Goal: Task Accomplishment & Management: Complete application form

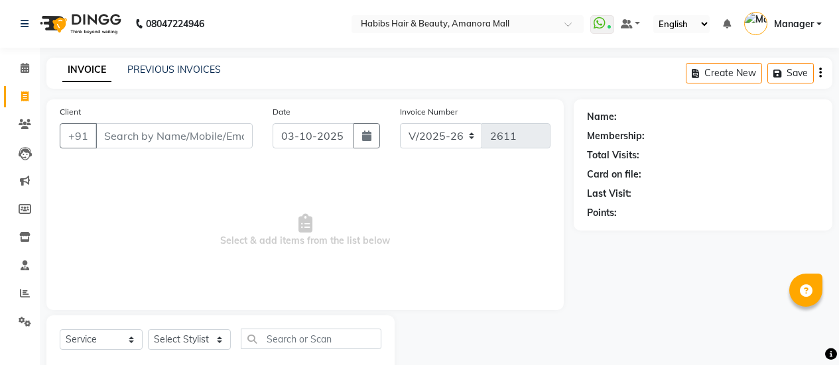
select select "5399"
select select "service"
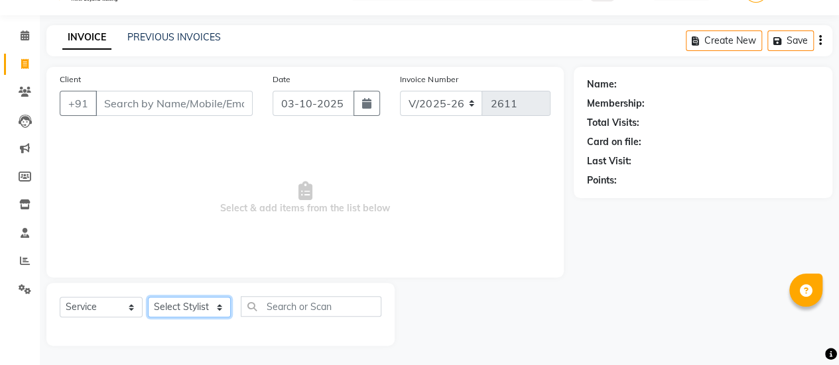
click at [211, 306] on select "Select Stylist [PERSON_NAME] Bhagavantu [PERSON_NAME] [PERSON_NAME] Manager [PE…" at bounding box center [189, 307] width 83 height 21
select select "78237"
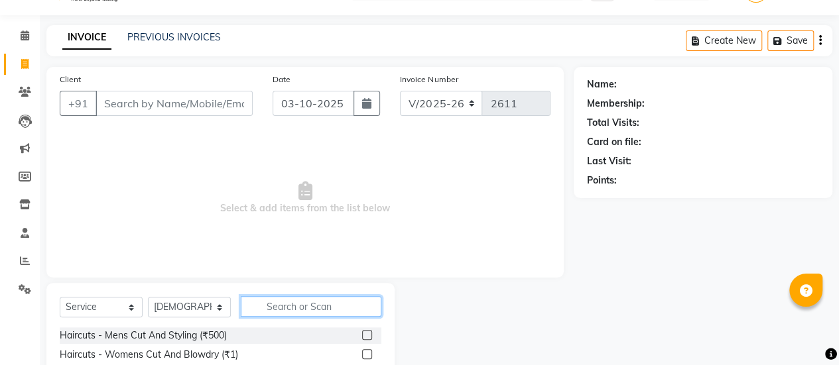
click at [289, 309] on input "text" at bounding box center [311, 306] width 141 height 21
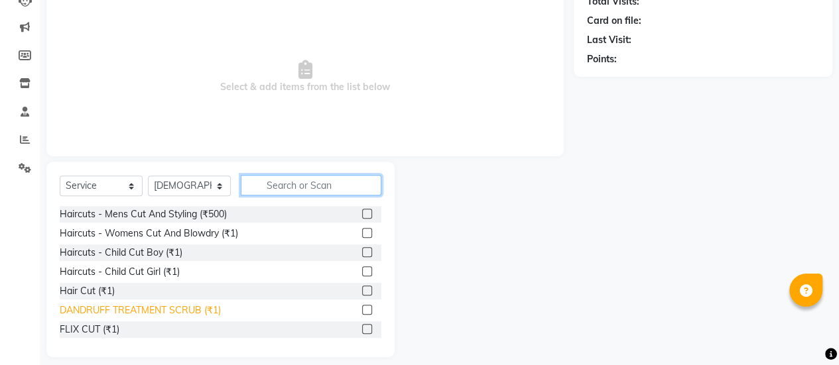
scroll to position [155, 0]
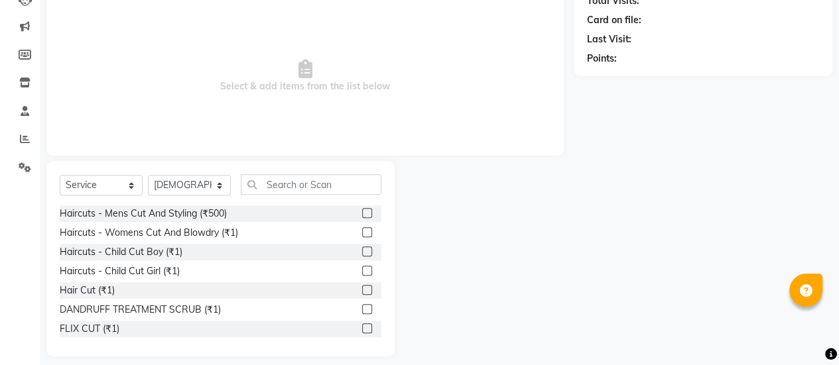
click at [362, 231] on label at bounding box center [367, 232] width 10 height 10
click at [362, 231] on input "checkbox" at bounding box center [366, 233] width 9 height 9
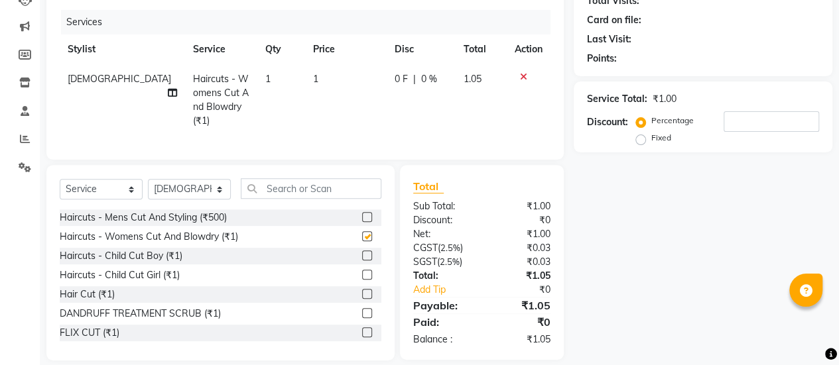
checkbox input "false"
click at [305, 90] on td "1" at bounding box center [346, 100] width 82 height 72
select select "78237"
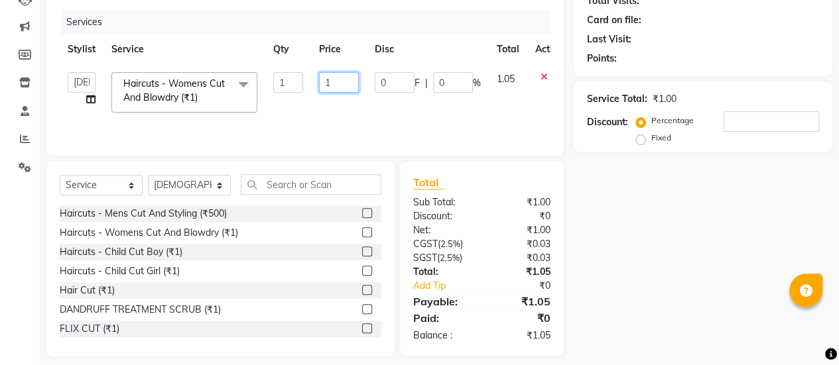
click at [350, 82] on input "1" at bounding box center [339, 82] width 40 height 21
type input "600"
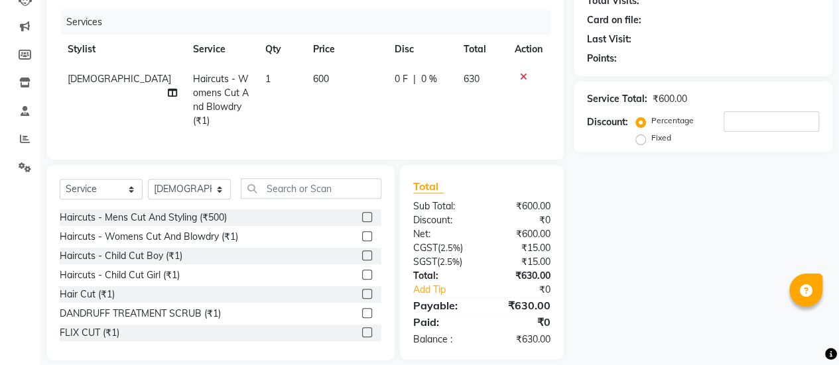
click at [353, 105] on td "600" at bounding box center [346, 100] width 82 height 72
select select "78237"
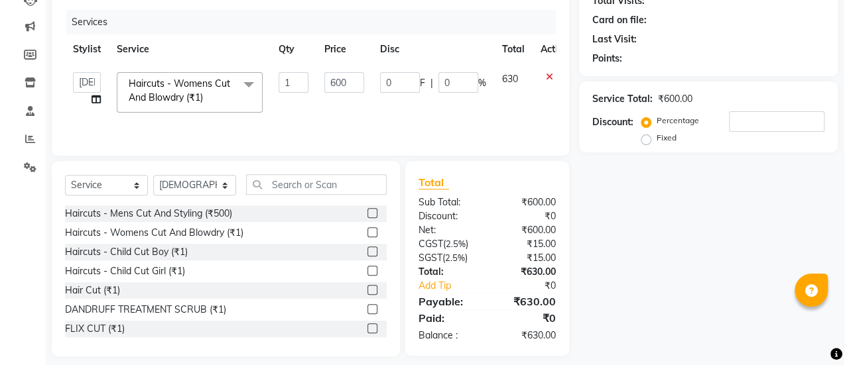
scroll to position [0, 0]
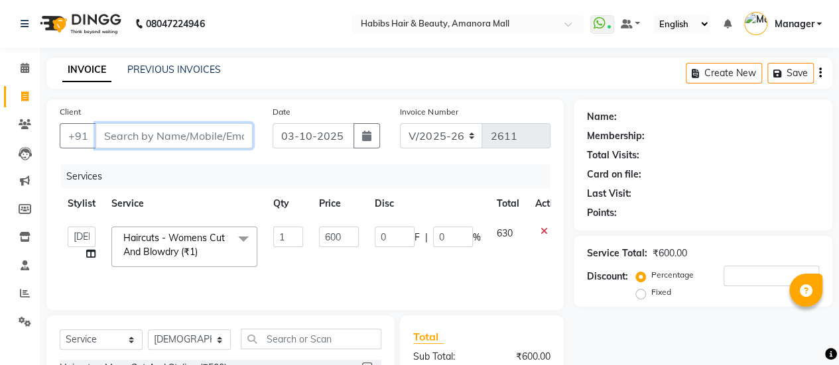
click at [147, 130] on input "Client" at bounding box center [174, 135] width 157 height 25
type input "8"
type input "0"
type input "8103429587"
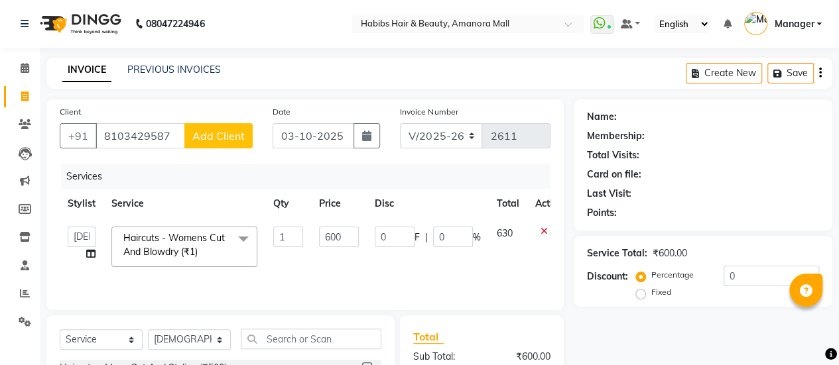
click at [223, 143] on button "Add Client" at bounding box center [218, 135] width 68 height 25
select select "22"
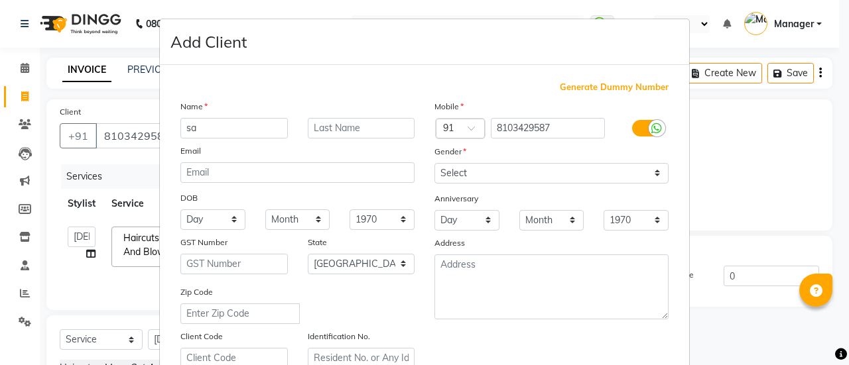
type input "s"
type input "[PERSON_NAME]"
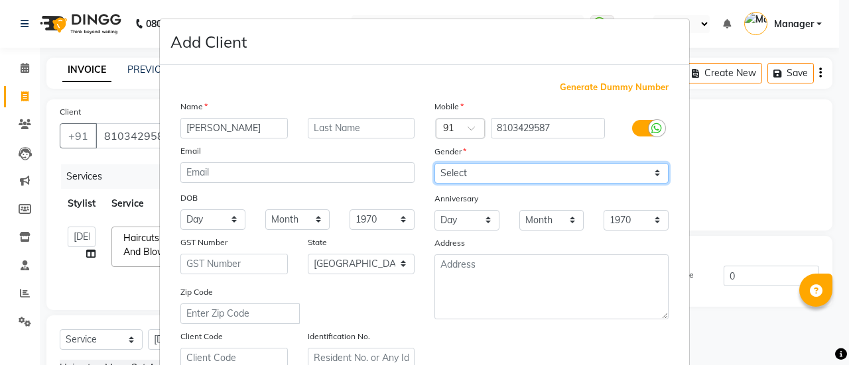
click at [458, 176] on select "Select [DEMOGRAPHIC_DATA] [DEMOGRAPHIC_DATA] Other Prefer Not To Say" at bounding box center [551, 173] width 234 height 21
select select "[DEMOGRAPHIC_DATA]"
click at [434, 163] on select "Select [DEMOGRAPHIC_DATA] [DEMOGRAPHIC_DATA] Other Prefer Not To Say" at bounding box center [551, 173] width 234 height 21
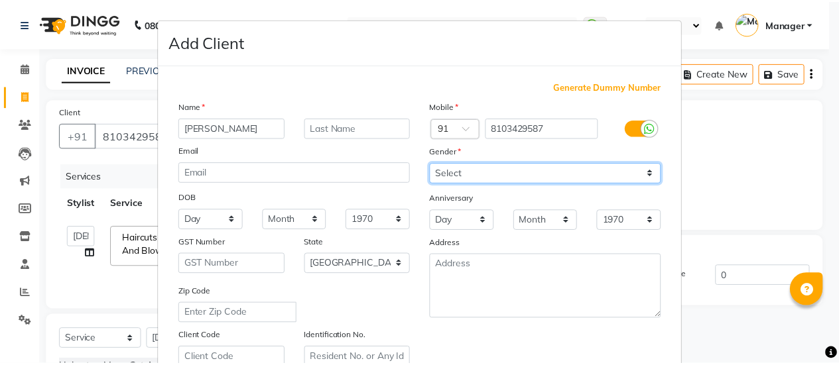
scroll to position [244, 0]
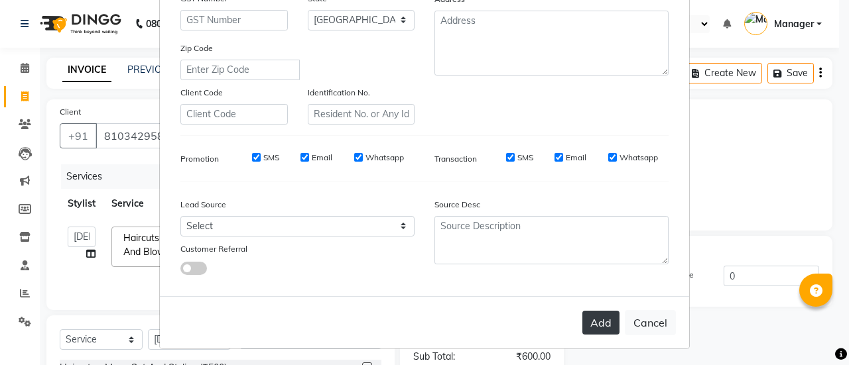
click at [602, 320] on button "Add" at bounding box center [600, 323] width 37 height 24
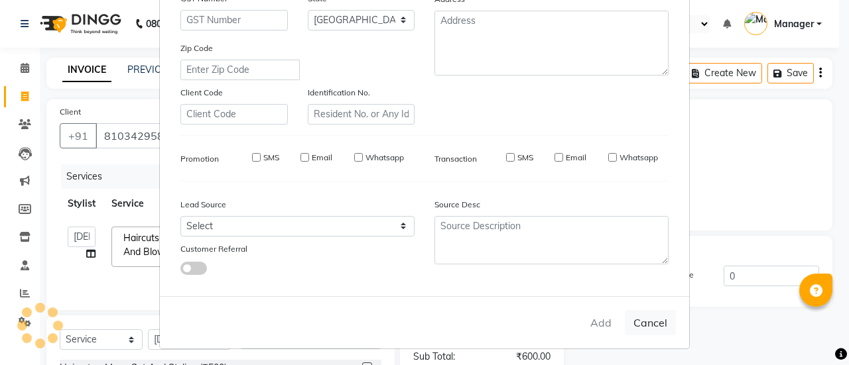
type input "81******87"
select select
select select "null"
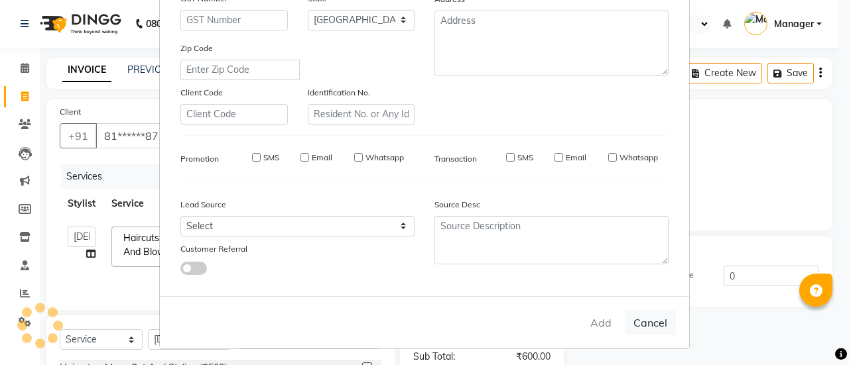
select select
checkbox input "false"
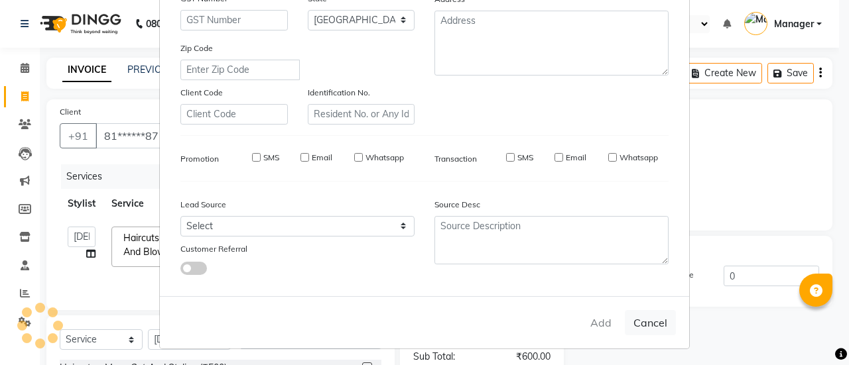
checkbox input "false"
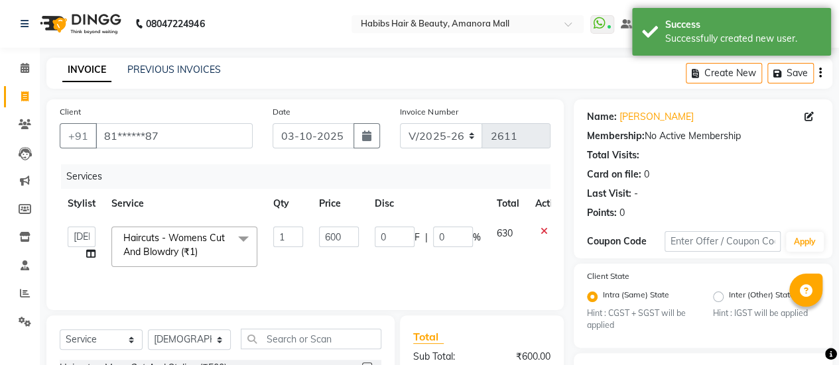
scroll to position [168, 0]
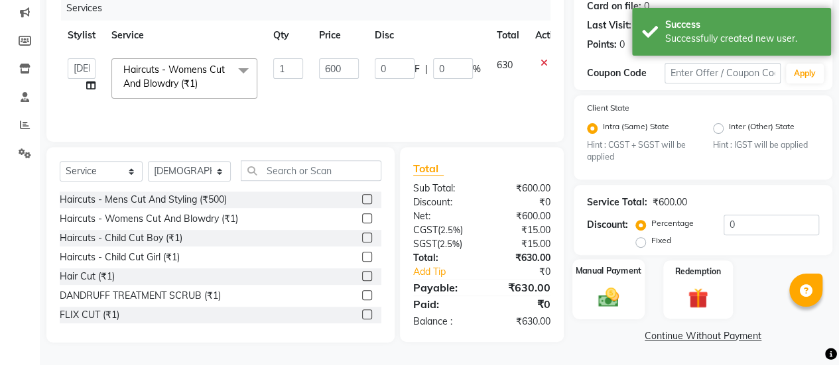
click at [600, 310] on div "Manual Payment" at bounding box center [608, 290] width 72 height 60
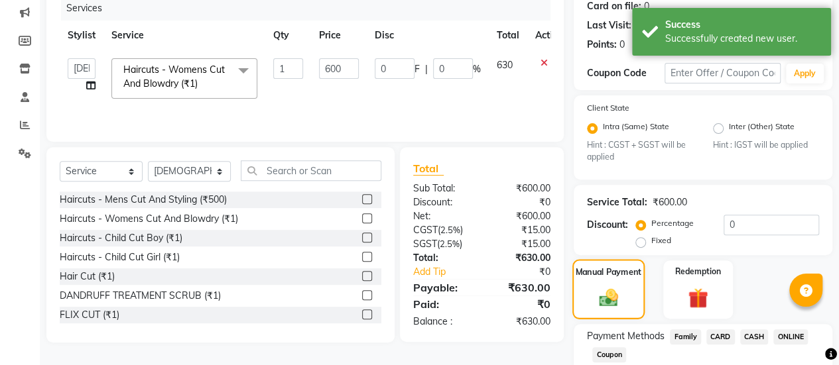
scroll to position [253, 0]
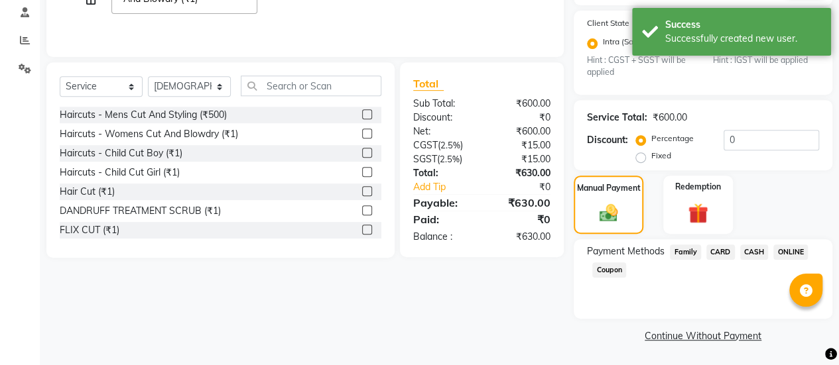
click at [793, 253] on span "ONLINE" at bounding box center [790, 252] width 34 height 15
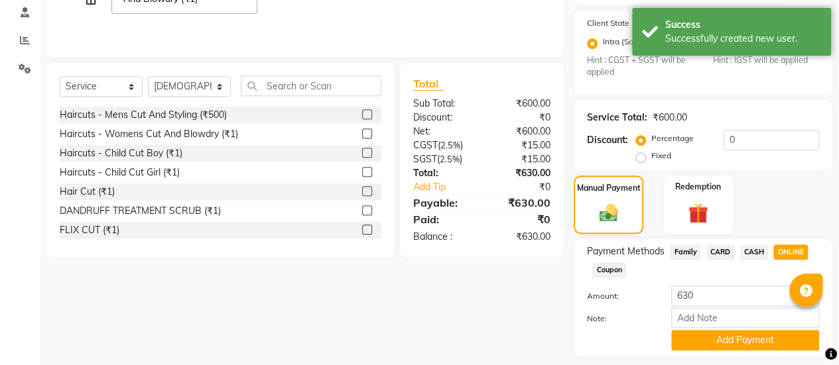
scroll to position [291, 0]
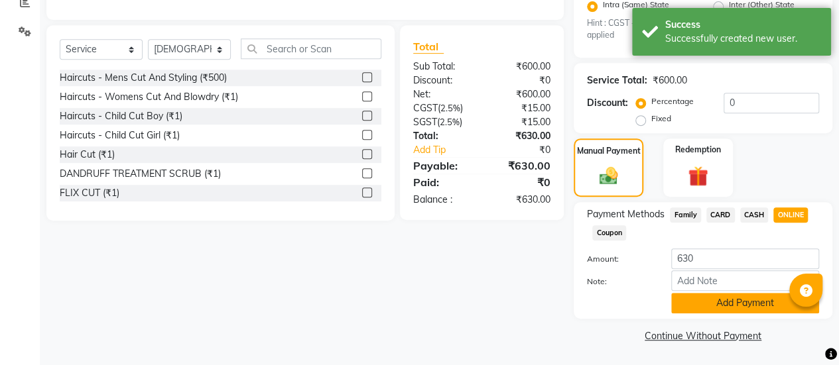
click at [705, 296] on button "Add Payment" at bounding box center [745, 303] width 148 height 21
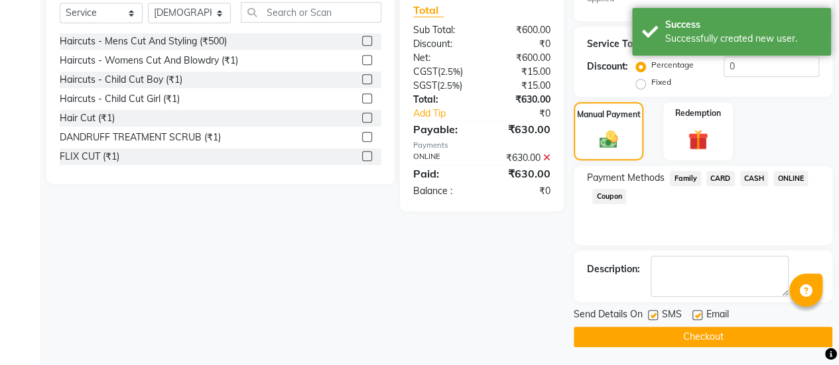
click at [694, 310] on label at bounding box center [697, 315] width 10 height 10
click at [694, 312] on input "checkbox" at bounding box center [696, 316] width 9 height 9
checkbox input "false"
click at [678, 329] on button "Checkout" at bounding box center [703, 337] width 259 height 21
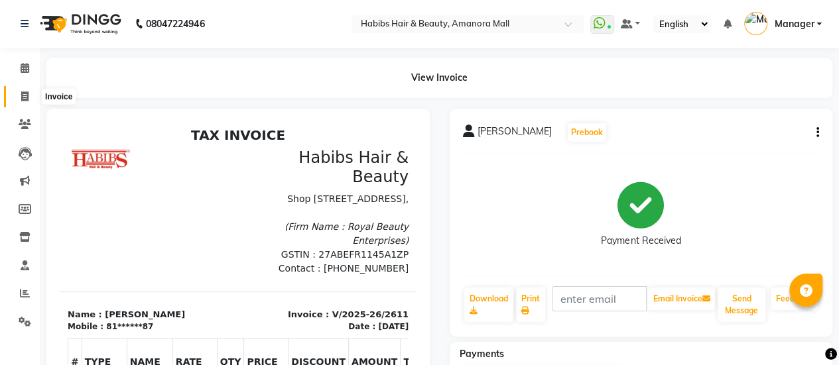
click at [25, 94] on icon at bounding box center [24, 97] width 7 height 10
select select "service"
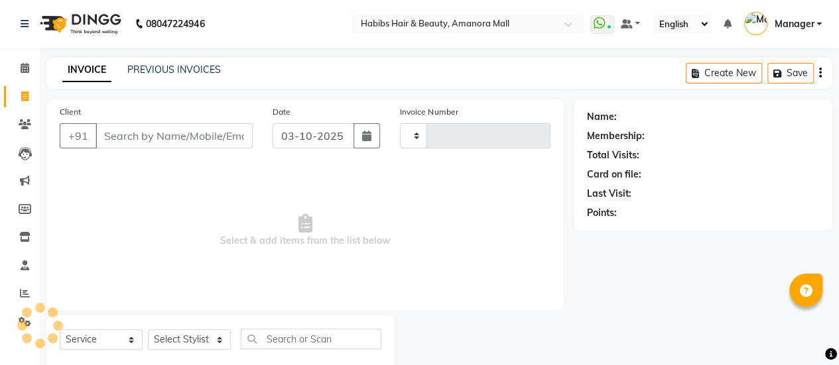
scroll to position [32, 0]
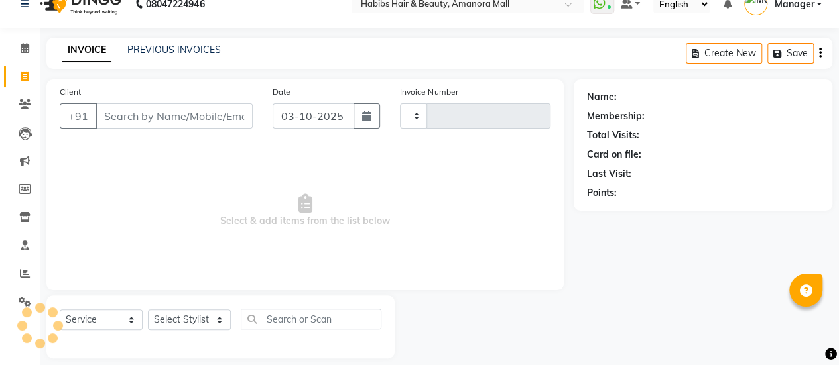
type input "2612"
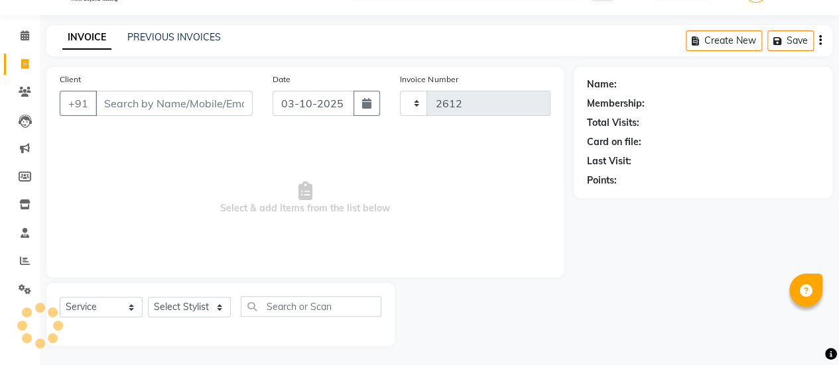
select select "5399"
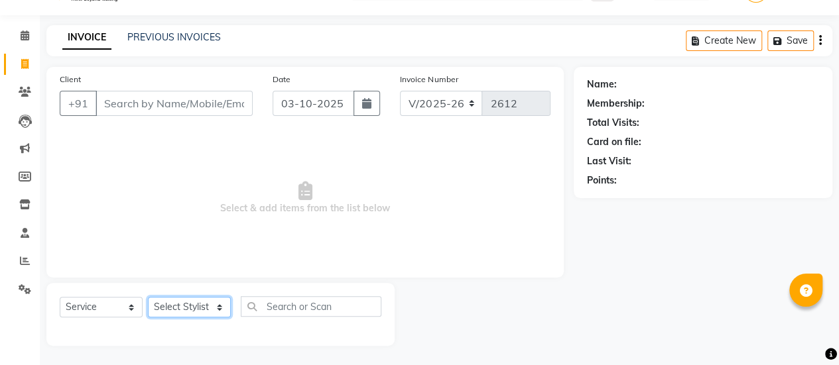
click at [212, 303] on select "Select Stylist [PERSON_NAME] Bhagavantu [PERSON_NAME] [PERSON_NAME] Manager [PE…" at bounding box center [189, 307] width 83 height 21
select select "69985"
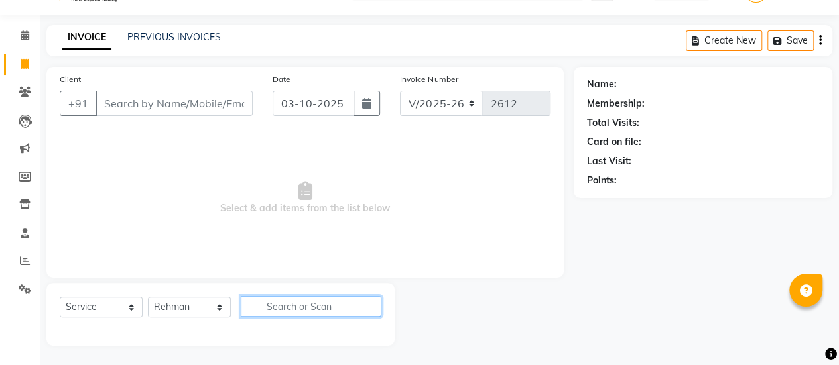
click at [266, 305] on input "text" at bounding box center [311, 306] width 141 height 21
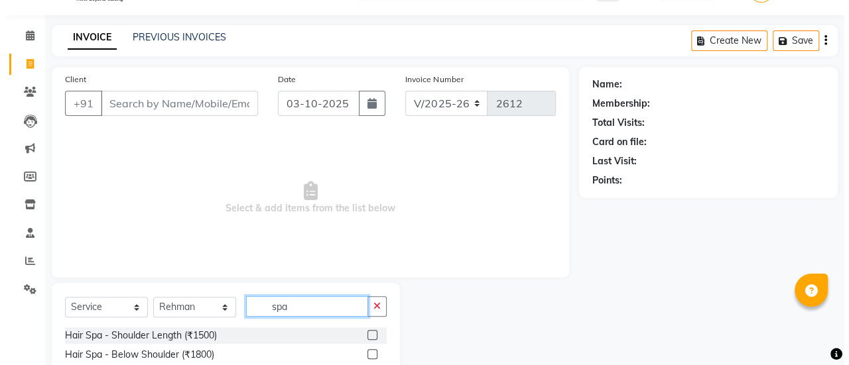
scroll to position [101, 0]
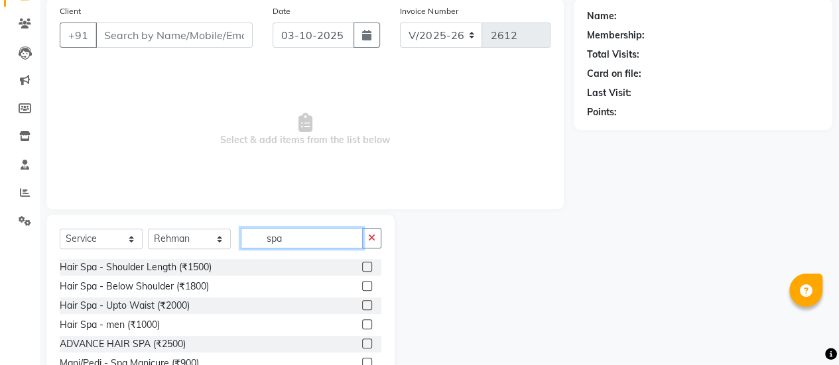
type input "spa"
click at [362, 342] on label at bounding box center [367, 344] width 10 height 10
click at [362, 342] on input "checkbox" at bounding box center [366, 344] width 9 height 9
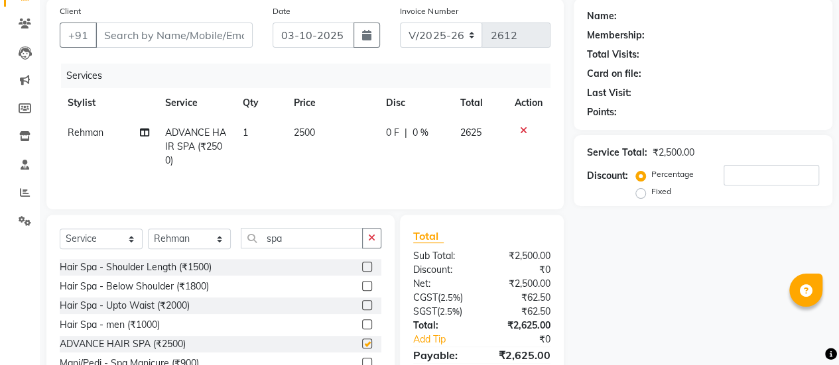
checkbox input "false"
click at [166, 32] on input "Client" at bounding box center [174, 35] width 157 height 25
type input "8"
type input "0"
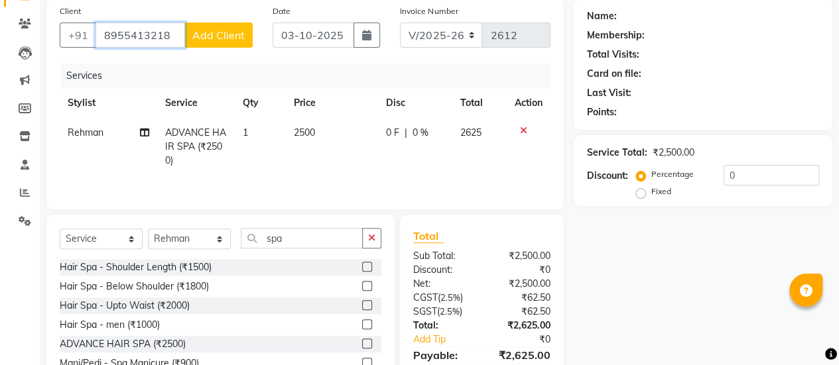
type input "8955413218"
click at [218, 26] on button "Add Client" at bounding box center [218, 35] width 68 height 25
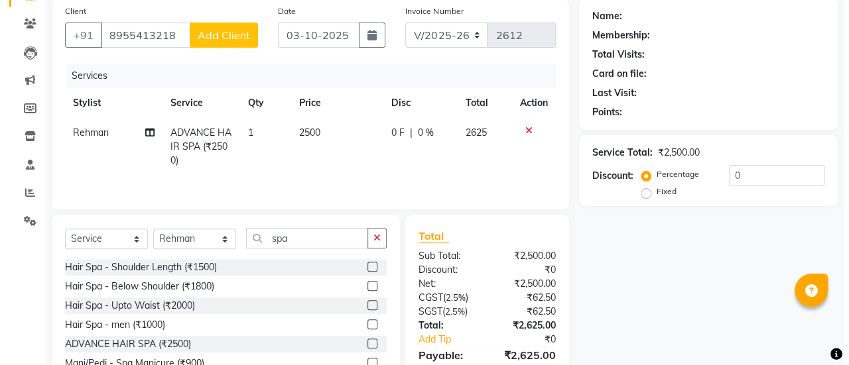
select select "22"
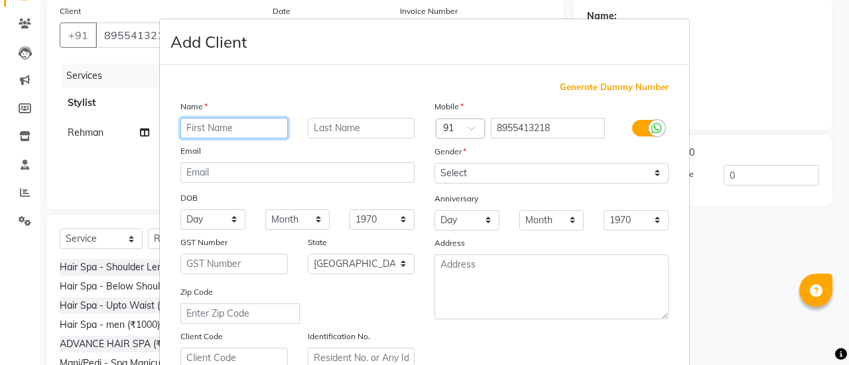
type input "d"
type input "[PERSON_NAME]"
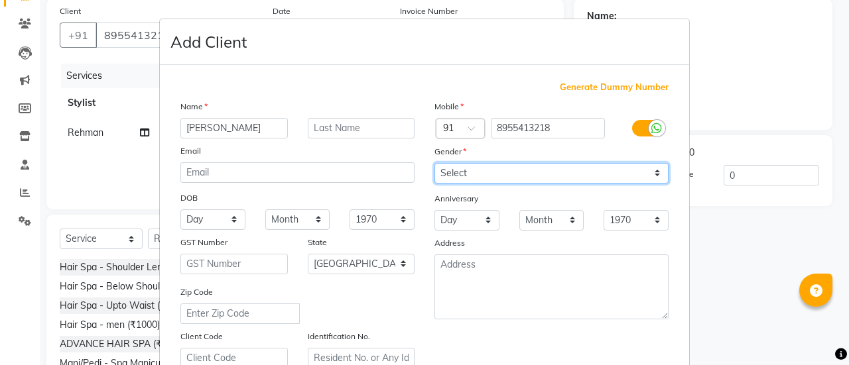
click at [476, 180] on select "Select [DEMOGRAPHIC_DATA] [DEMOGRAPHIC_DATA] Other Prefer Not To Say" at bounding box center [551, 173] width 234 height 21
select select "[DEMOGRAPHIC_DATA]"
click at [434, 163] on select "Select [DEMOGRAPHIC_DATA] [DEMOGRAPHIC_DATA] Other Prefer Not To Say" at bounding box center [551, 173] width 234 height 21
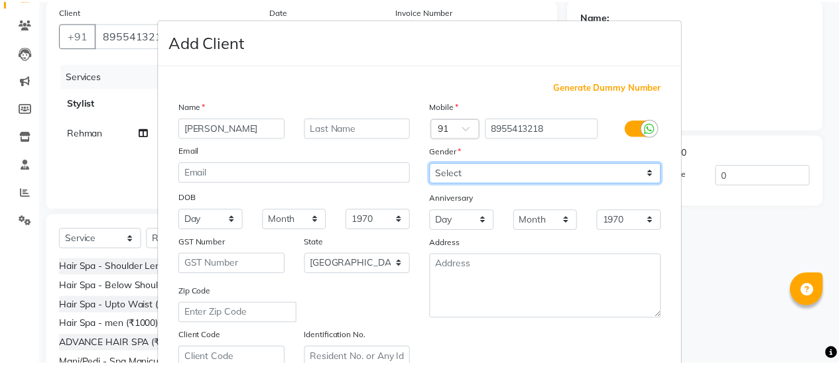
scroll to position [244, 0]
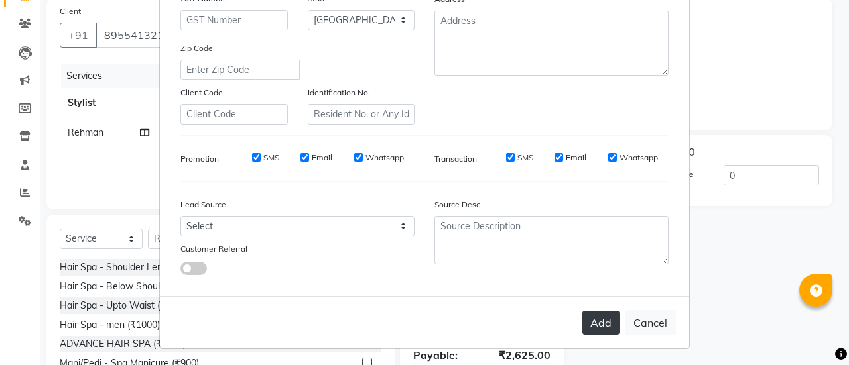
click at [594, 320] on button "Add" at bounding box center [600, 323] width 37 height 24
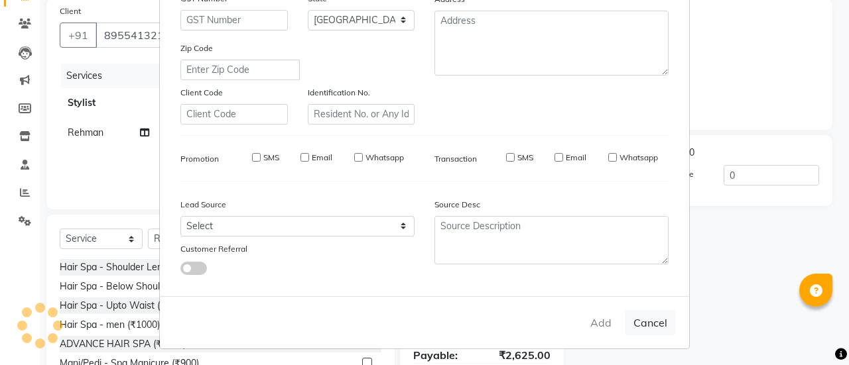
type input "89******18"
select select
select select "null"
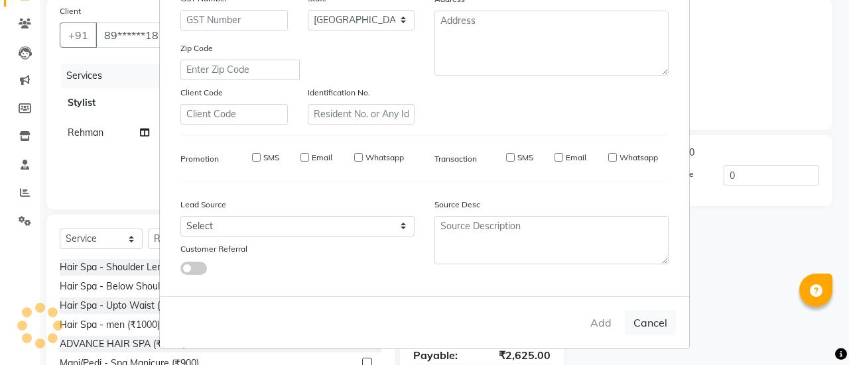
select select
checkbox input "false"
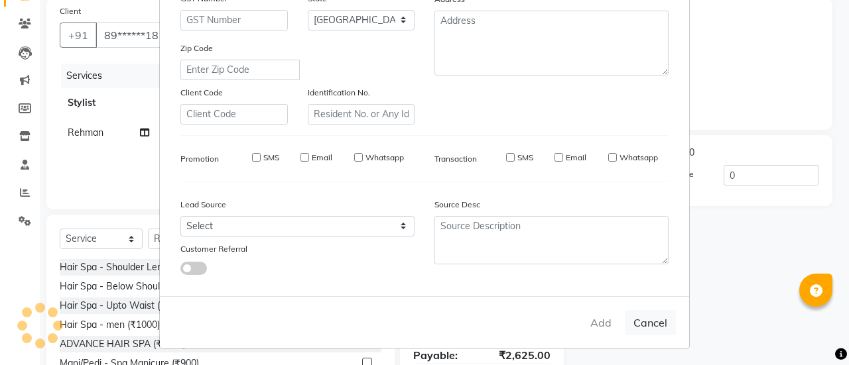
checkbox input "false"
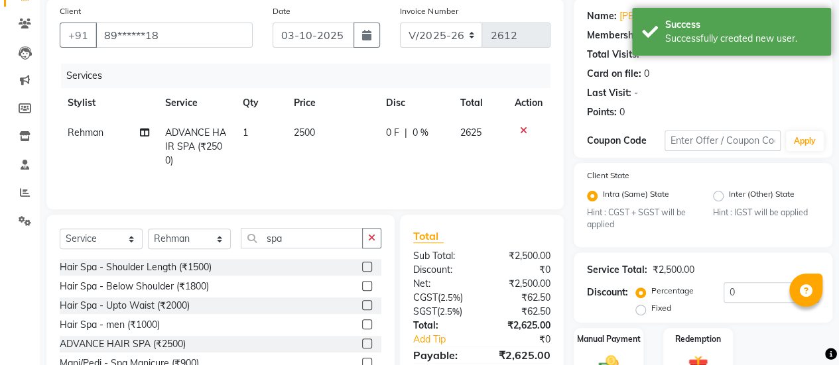
click at [287, 132] on td "2500" at bounding box center [332, 147] width 92 height 58
select select "69985"
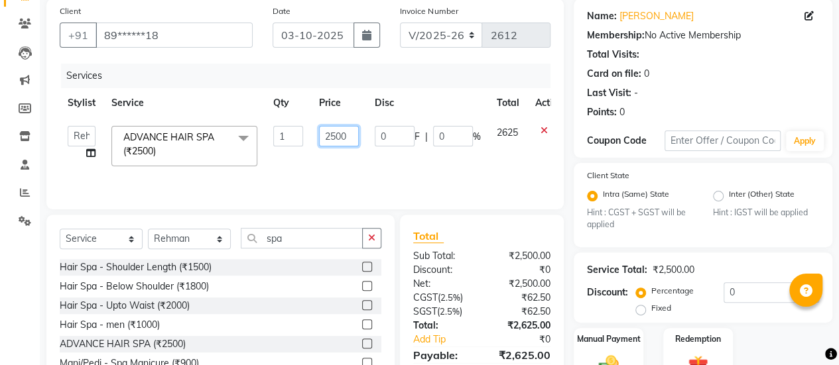
click at [329, 135] on input "2500" at bounding box center [339, 136] width 40 height 21
type input "3500"
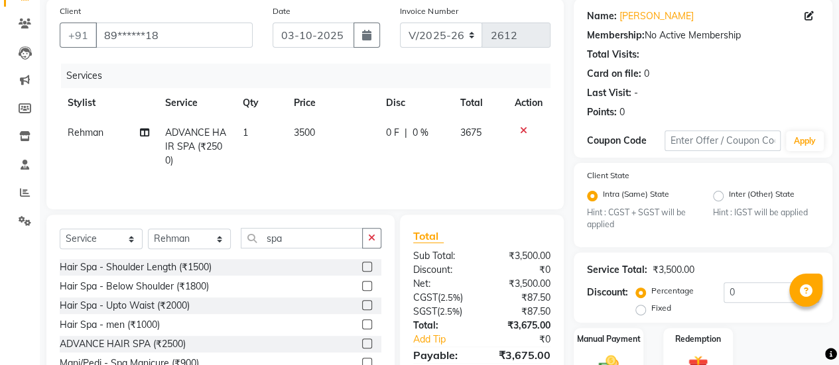
click at [442, 164] on td "0 F | 0 %" at bounding box center [414, 147] width 75 height 58
select select "69985"
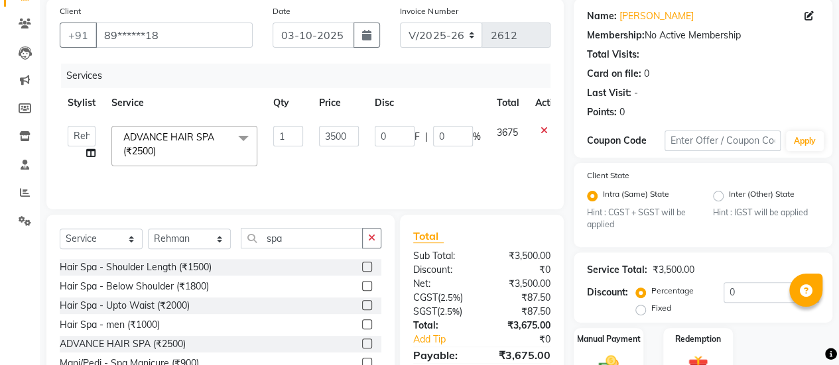
scroll to position [168, 0]
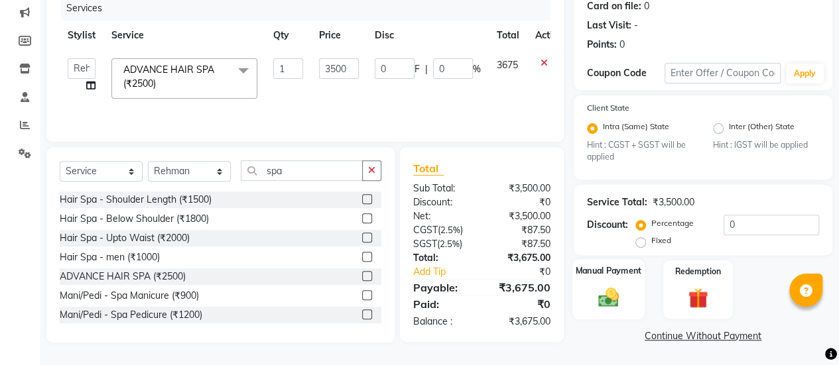
click at [627, 281] on div "Manual Payment" at bounding box center [608, 290] width 72 height 60
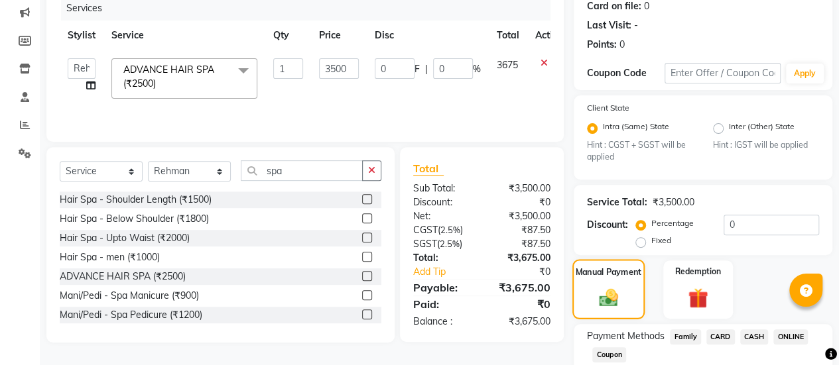
scroll to position [253, 0]
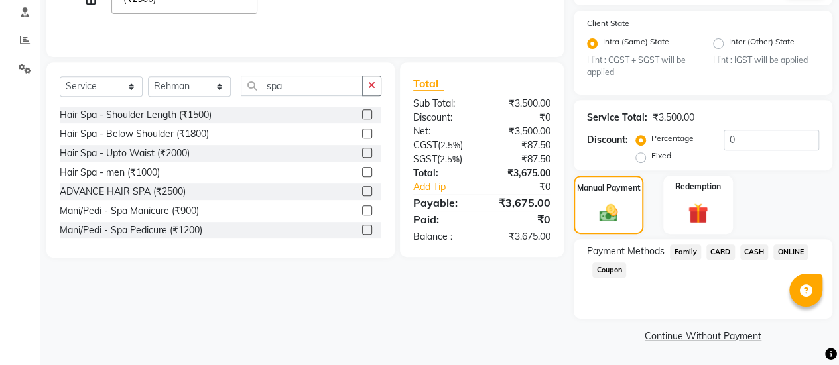
click at [793, 253] on span "ONLINE" at bounding box center [790, 252] width 34 height 15
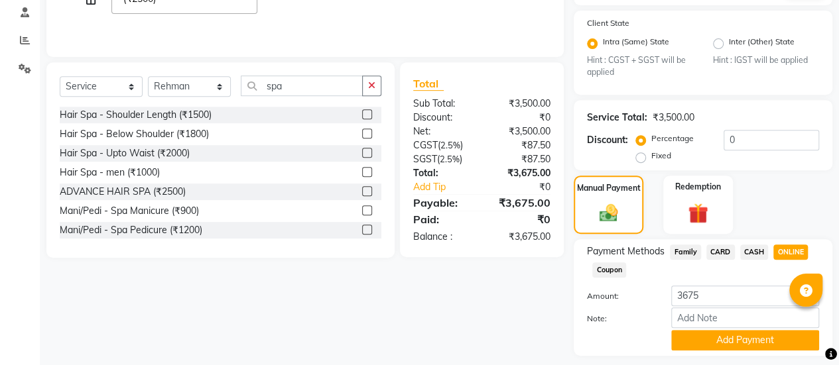
scroll to position [291, 0]
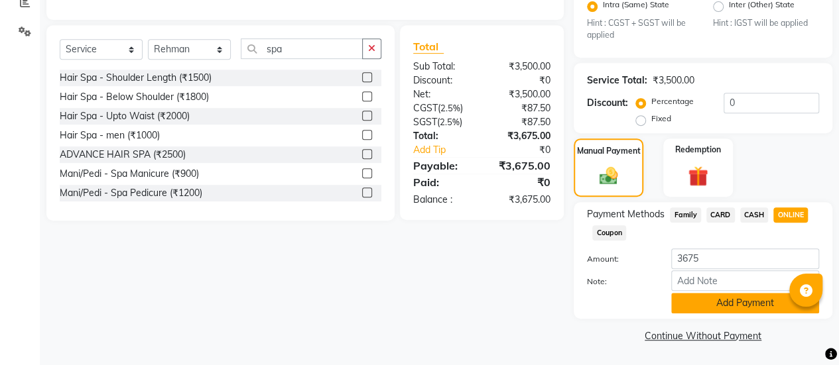
click at [697, 311] on button "Add Payment" at bounding box center [745, 303] width 148 height 21
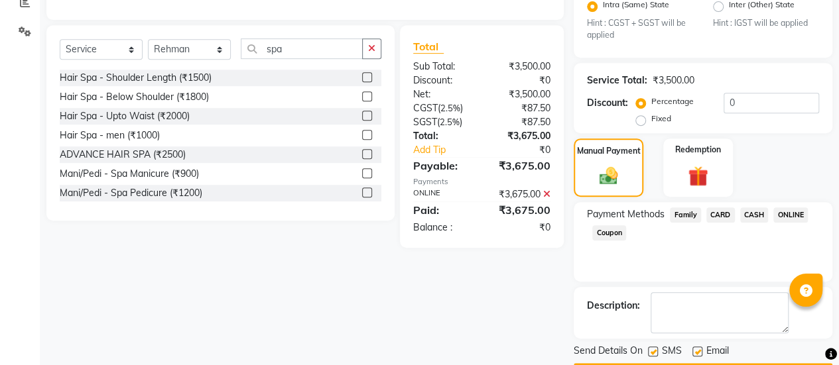
scroll to position [327, 0]
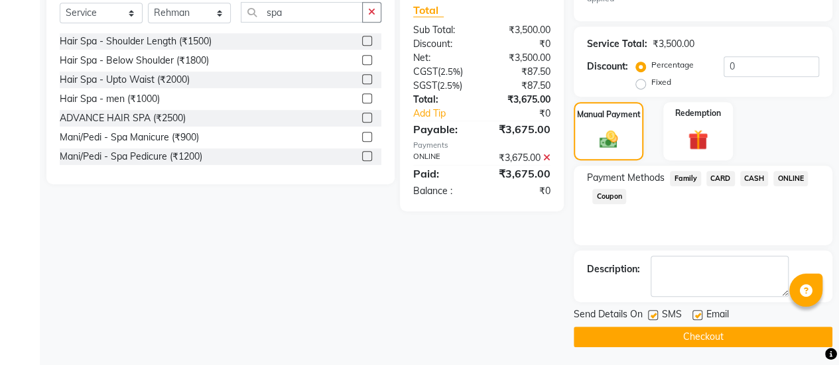
click at [696, 316] on label at bounding box center [697, 315] width 10 height 10
click at [696, 316] on input "checkbox" at bounding box center [696, 316] width 9 height 9
checkbox input "false"
click at [688, 332] on button "Checkout" at bounding box center [703, 337] width 259 height 21
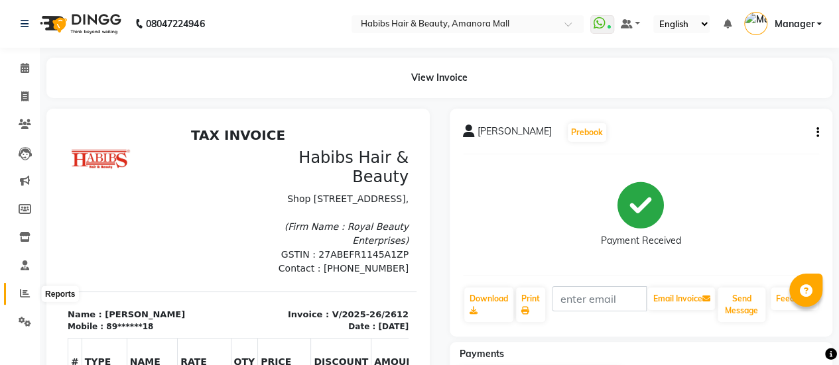
click at [23, 296] on icon at bounding box center [25, 294] width 10 height 10
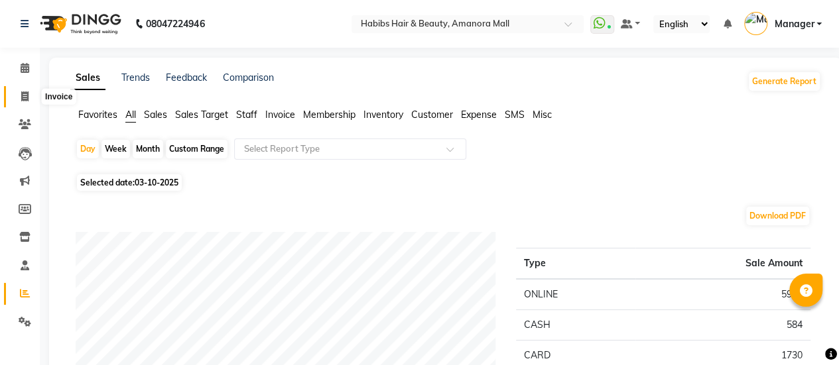
click at [20, 99] on span at bounding box center [24, 97] width 23 height 15
select select "5399"
select select "service"
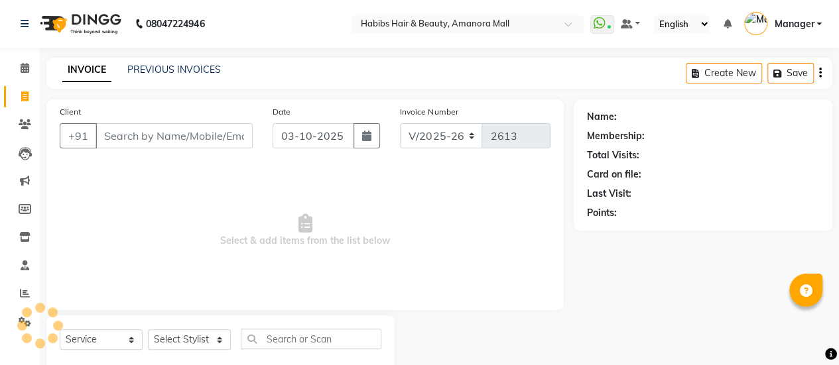
scroll to position [32, 0]
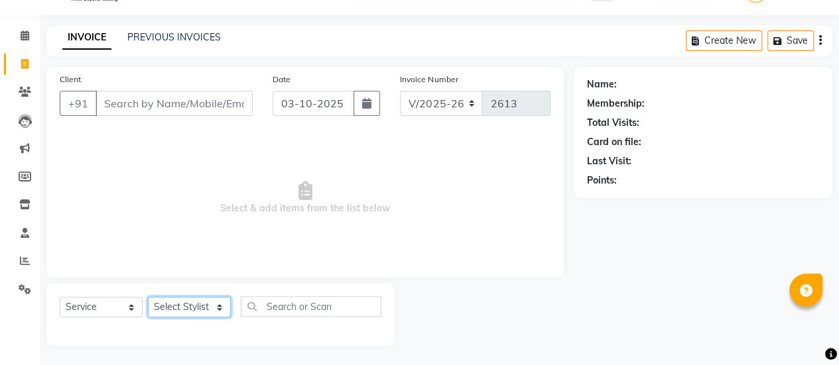
click at [196, 307] on select "Select Stylist [PERSON_NAME] Bhagavantu [PERSON_NAME] [PERSON_NAME] Manager [PE…" at bounding box center [189, 307] width 83 height 21
select select "36311"
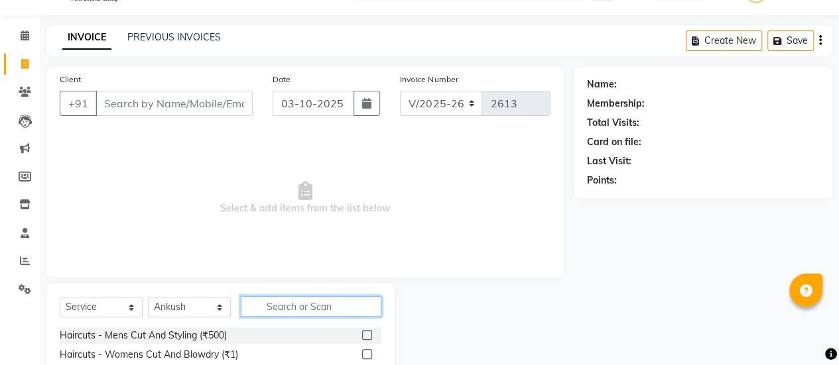
click at [281, 307] on input "text" at bounding box center [311, 306] width 141 height 21
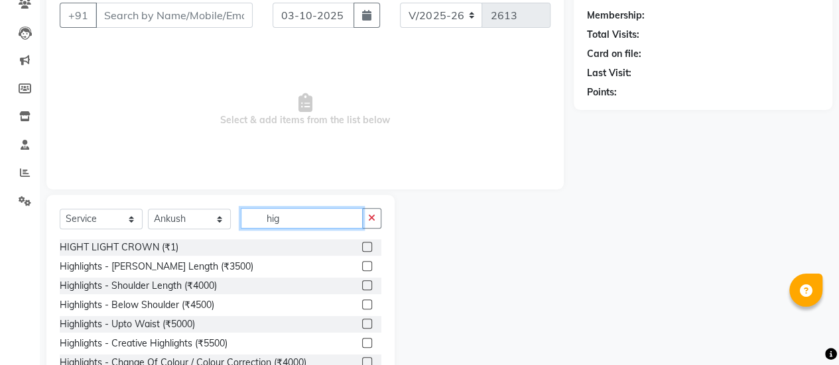
scroll to position [128, 0]
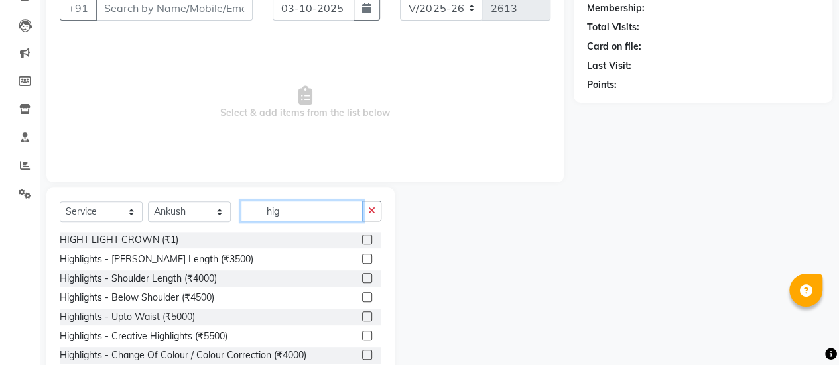
type input "hig"
click at [362, 296] on label at bounding box center [367, 297] width 10 height 10
click at [362, 296] on input "checkbox" at bounding box center [366, 298] width 9 height 9
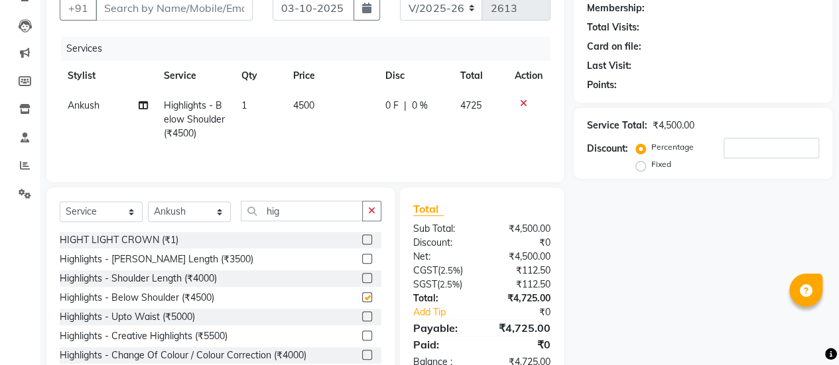
checkbox input "false"
click at [294, 107] on span "4500" at bounding box center [303, 105] width 21 height 12
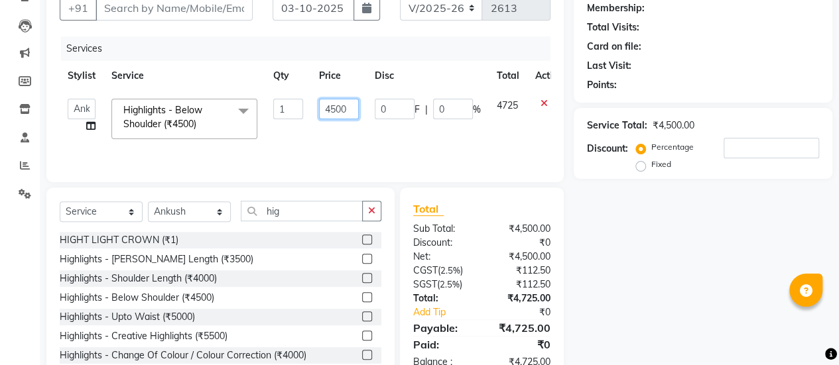
click at [334, 107] on input "4500" at bounding box center [339, 109] width 40 height 21
type input "5400"
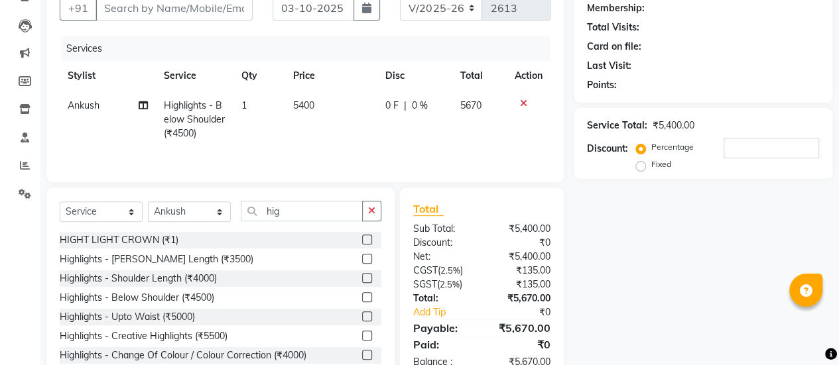
click at [454, 143] on tr "[PERSON_NAME] Highlights - Below Shoulder (₹4500) 1 5400 0 F | 0 % 5670" at bounding box center [305, 120] width 491 height 58
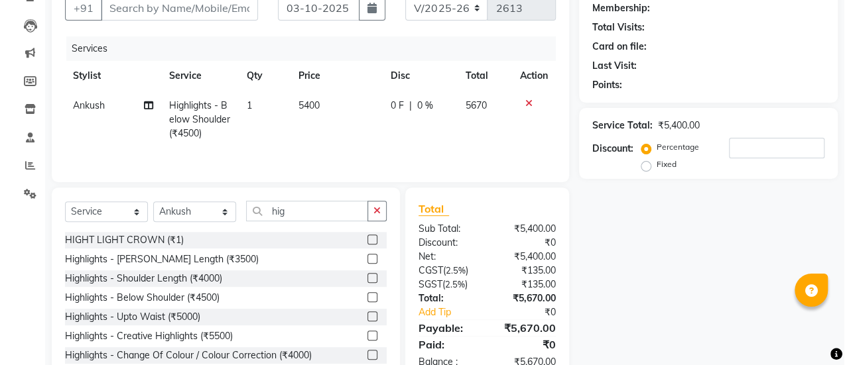
scroll to position [0, 0]
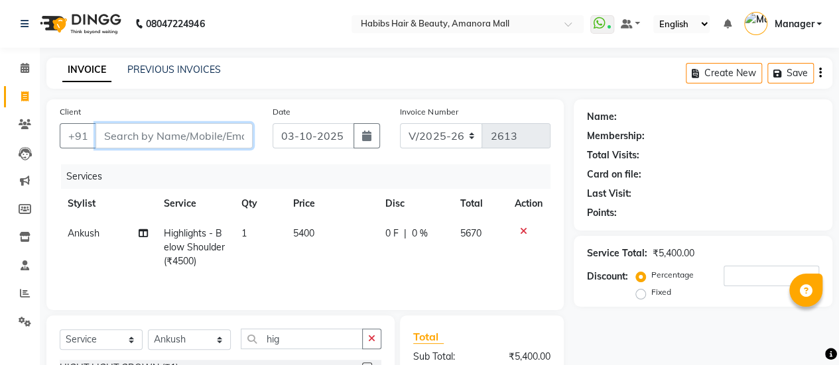
click at [158, 141] on input "Client" at bounding box center [174, 135] width 157 height 25
type input "8"
type input "0"
type input "8989946424"
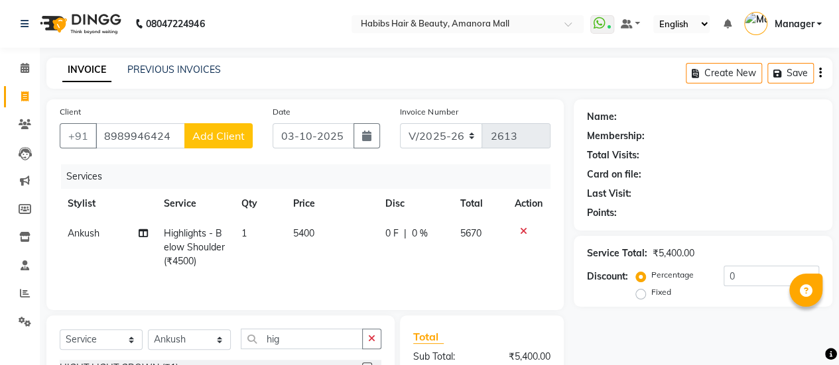
click at [218, 131] on span "Add Client" at bounding box center [218, 135] width 52 height 13
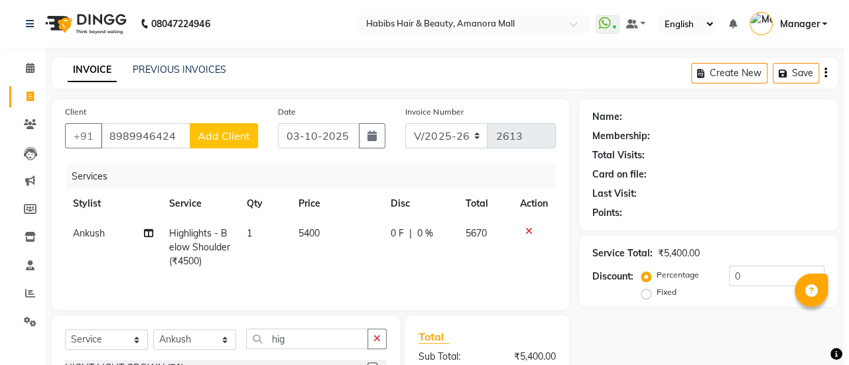
select select "22"
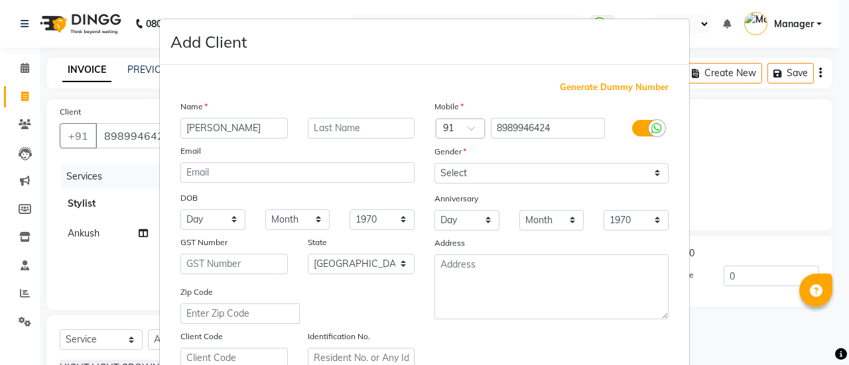
type input "[PERSON_NAME]"
click at [480, 166] on select "Select [DEMOGRAPHIC_DATA] [DEMOGRAPHIC_DATA] Other Prefer Not To Say" at bounding box center [551, 173] width 234 height 21
select select "[DEMOGRAPHIC_DATA]"
click at [434, 163] on select "Select [DEMOGRAPHIC_DATA] [DEMOGRAPHIC_DATA] Other Prefer Not To Say" at bounding box center [551, 173] width 234 height 21
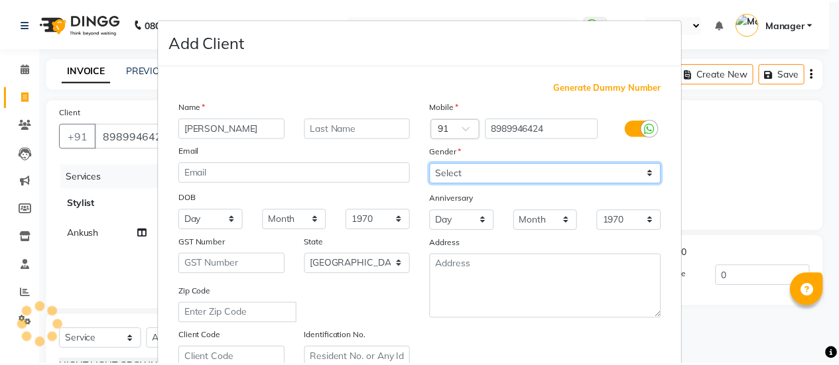
scroll to position [244, 0]
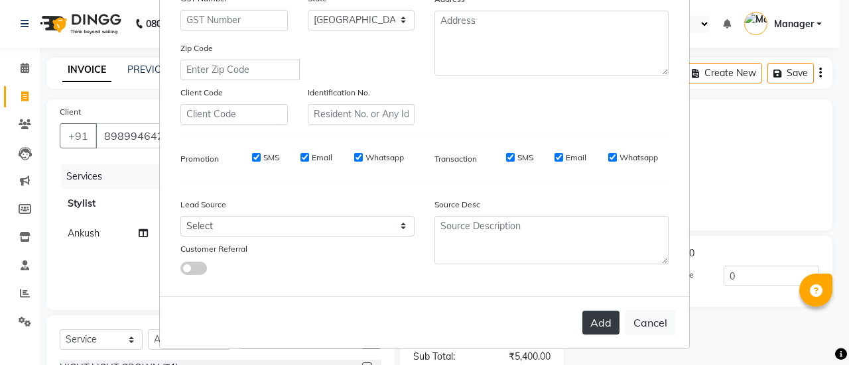
click at [589, 321] on button "Add" at bounding box center [600, 323] width 37 height 24
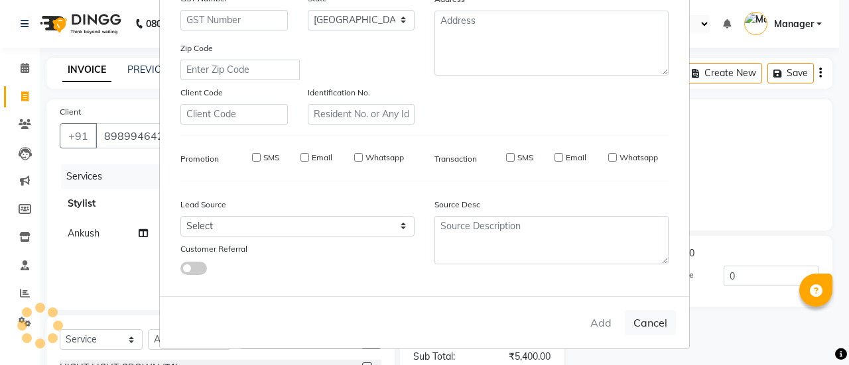
type input "89******24"
select select
select select "null"
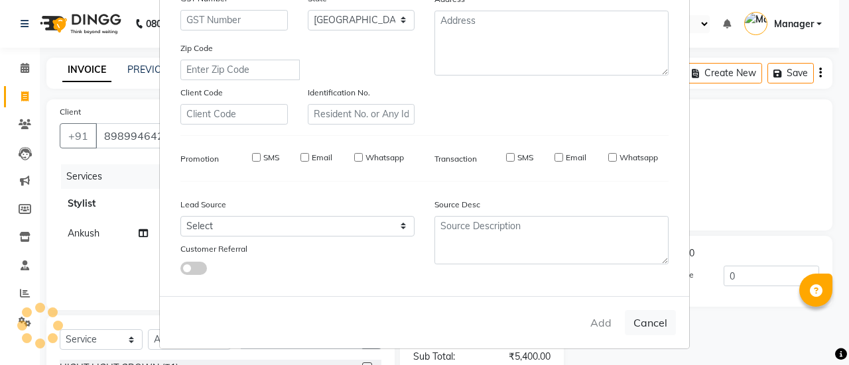
select select
checkbox input "false"
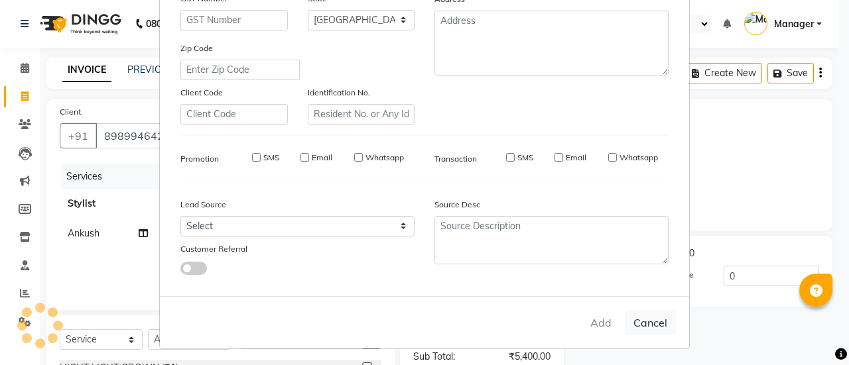
checkbox input "false"
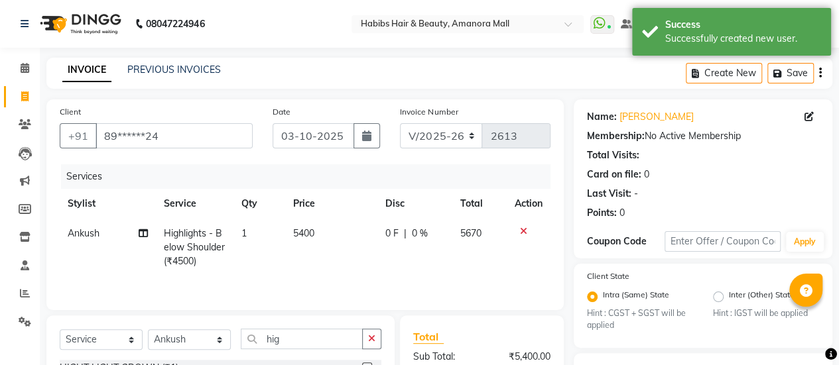
scroll to position [168, 0]
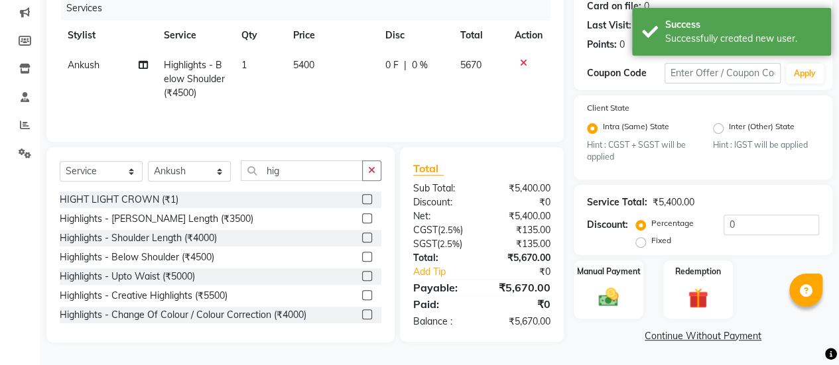
click at [402, 55] on td "0 F | 0 %" at bounding box center [414, 79] width 75 height 58
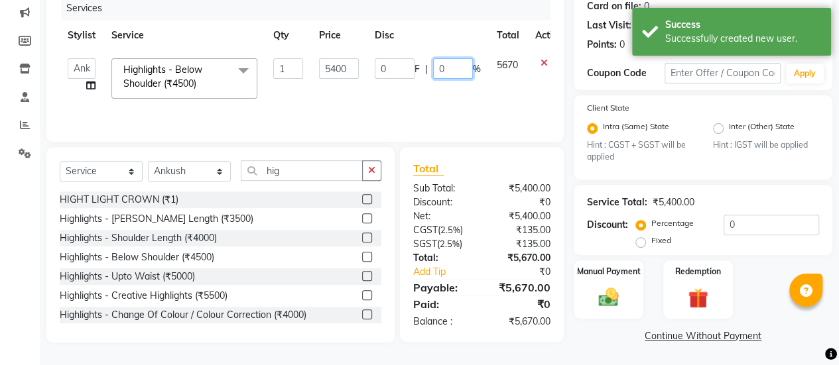
click at [436, 67] on input "0" at bounding box center [453, 68] width 40 height 21
type input "30"
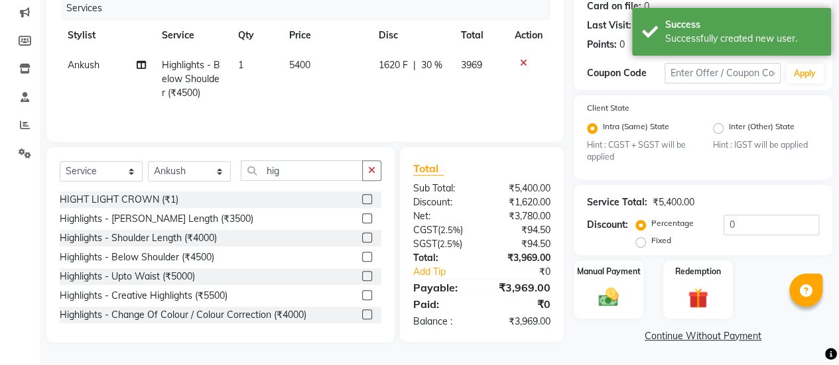
click at [420, 101] on td "1620 F | 30 %" at bounding box center [412, 79] width 82 height 58
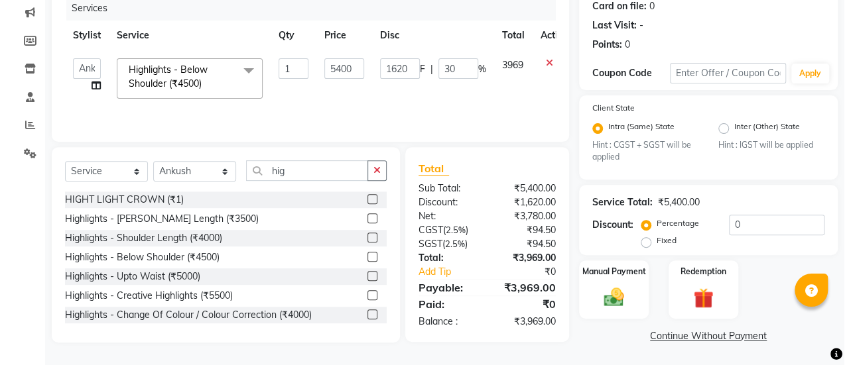
scroll to position [0, 0]
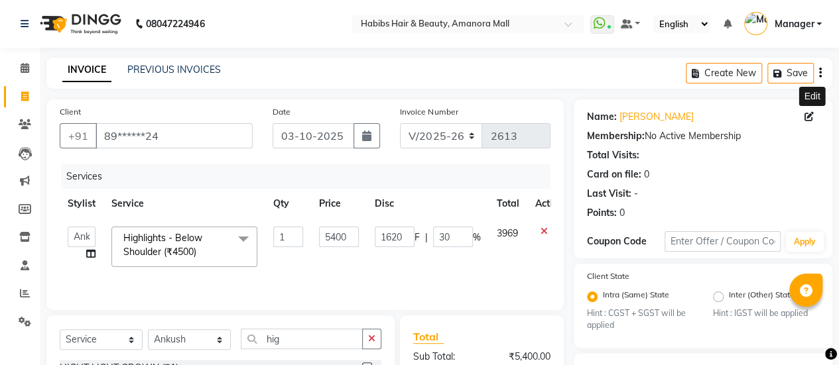
click at [805, 117] on icon at bounding box center [809, 116] width 9 height 9
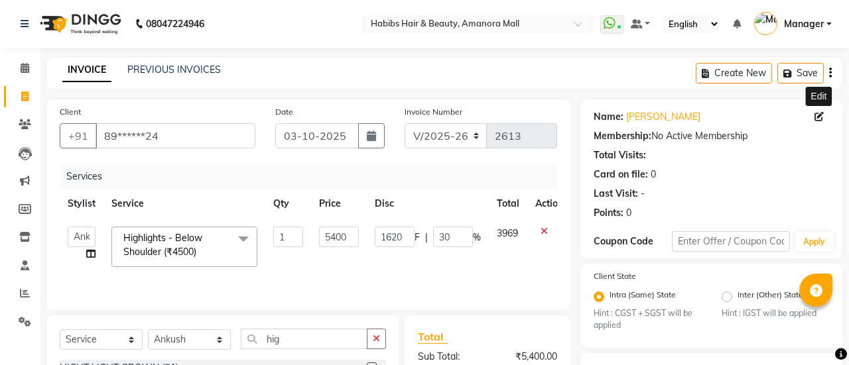
select select "22"
select select "[DEMOGRAPHIC_DATA]"
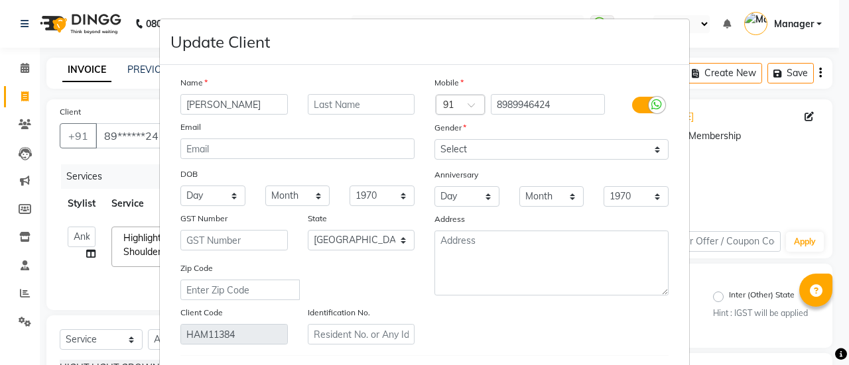
click at [195, 103] on input "[PERSON_NAME]" at bounding box center [233, 104] width 107 height 21
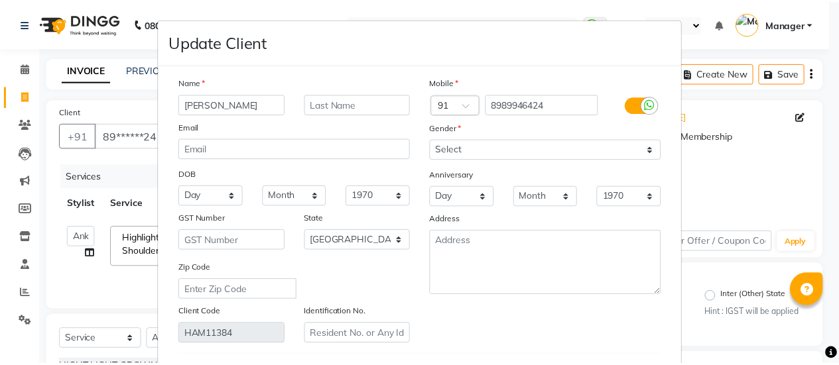
scroll to position [221, 0]
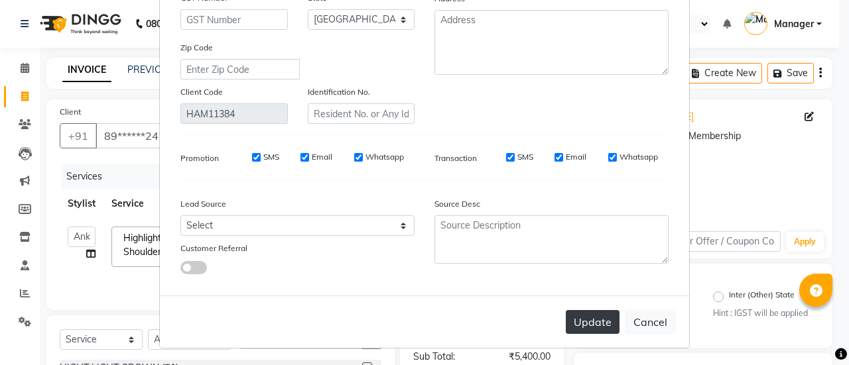
type input "[PERSON_NAME]"
click at [598, 320] on button "Update" at bounding box center [593, 322] width 54 height 24
select select
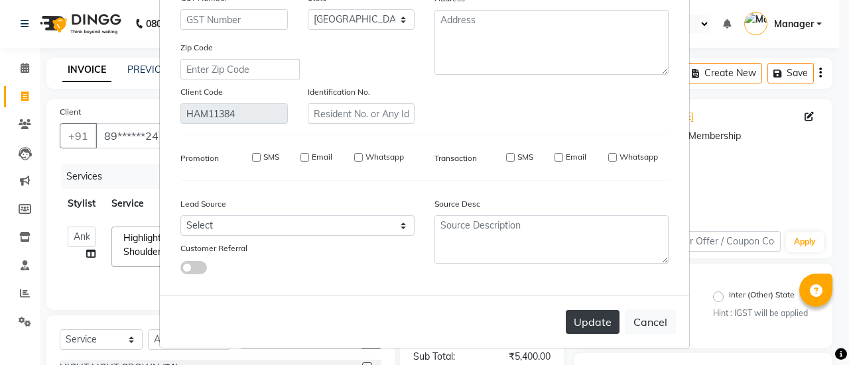
select select "null"
select select
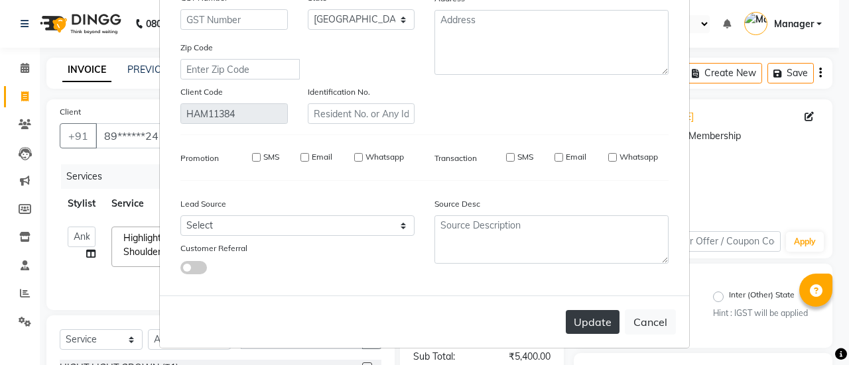
checkbox input "false"
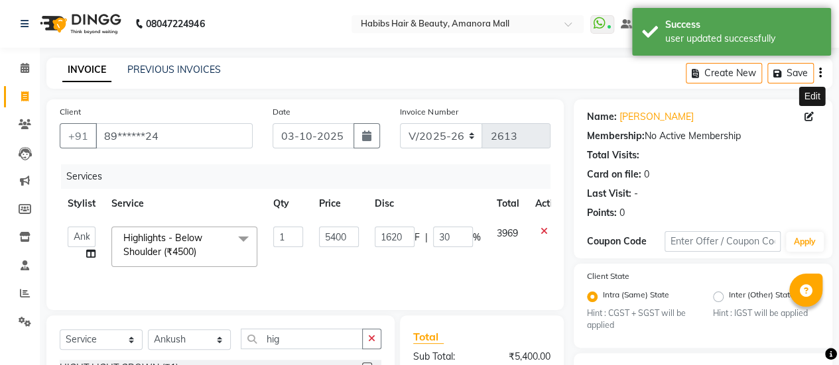
scroll to position [168, 0]
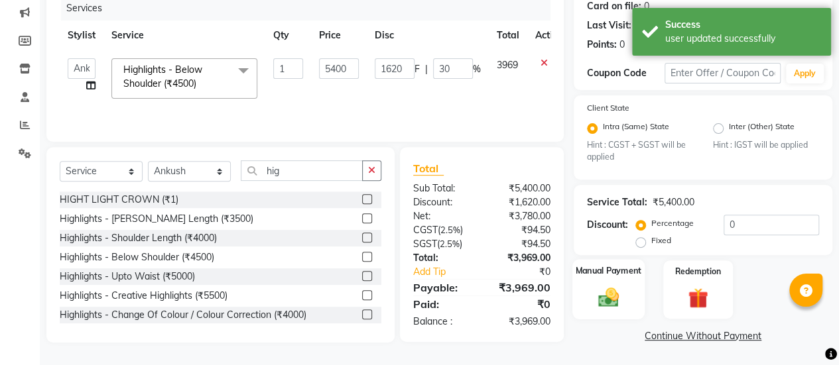
click at [608, 292] on img at bounding box center [609, 298] width 34 height 24
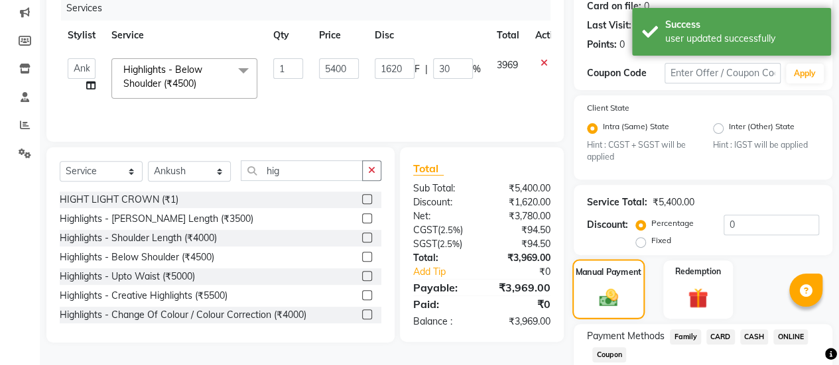
scroll to position [253, 0]
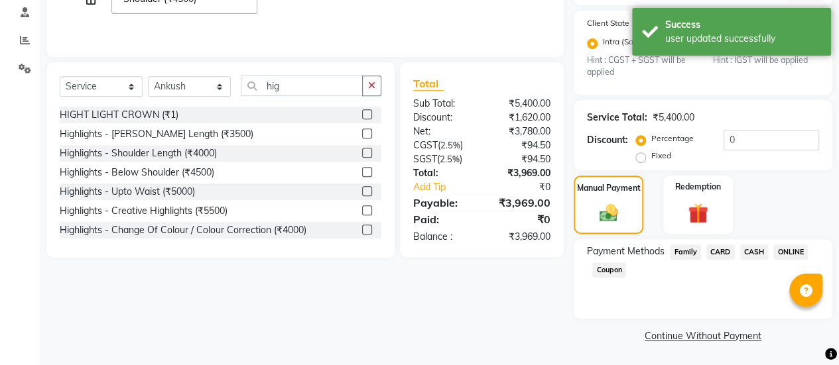
click at [788, 246] on span "ONLINE" at bounding box center [790, 252] width 34 height 15
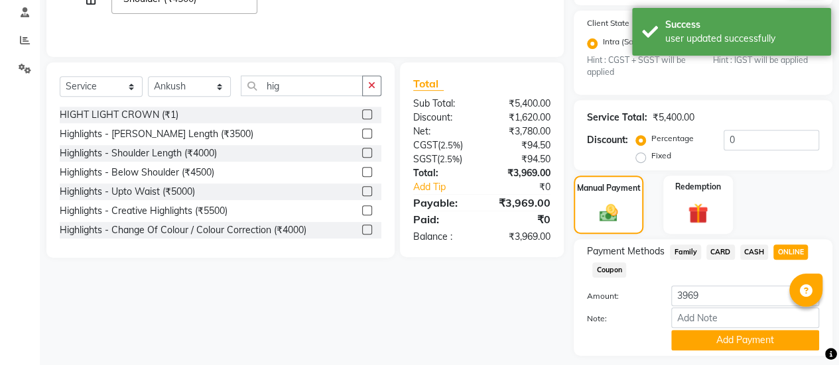
scroll to position [291, 0]
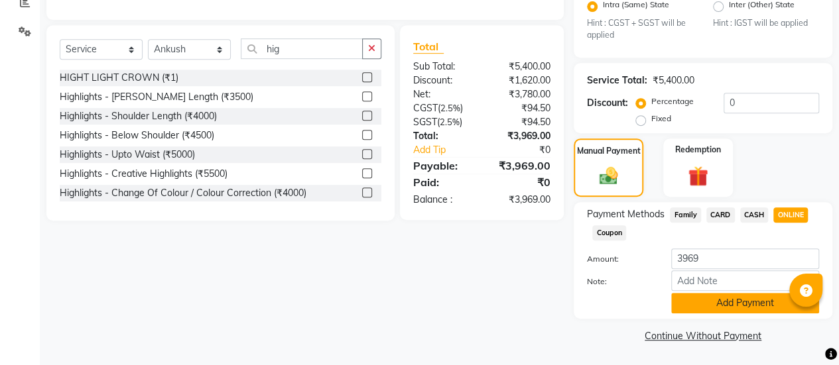
click at [744, 306] on button "Add Payment" at bounding box center [745, 303] width 148 height 21
